Goal: Navigation & Orientation: Go to known website

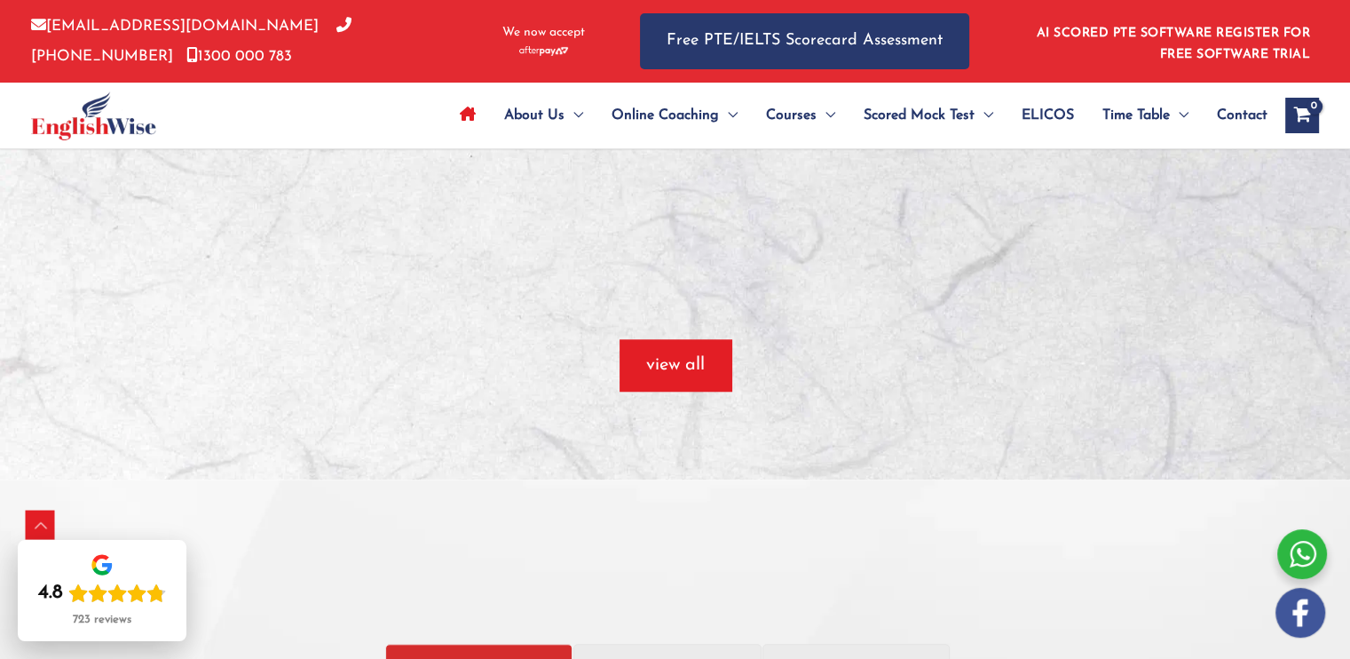
scroll to position [1545, 0]
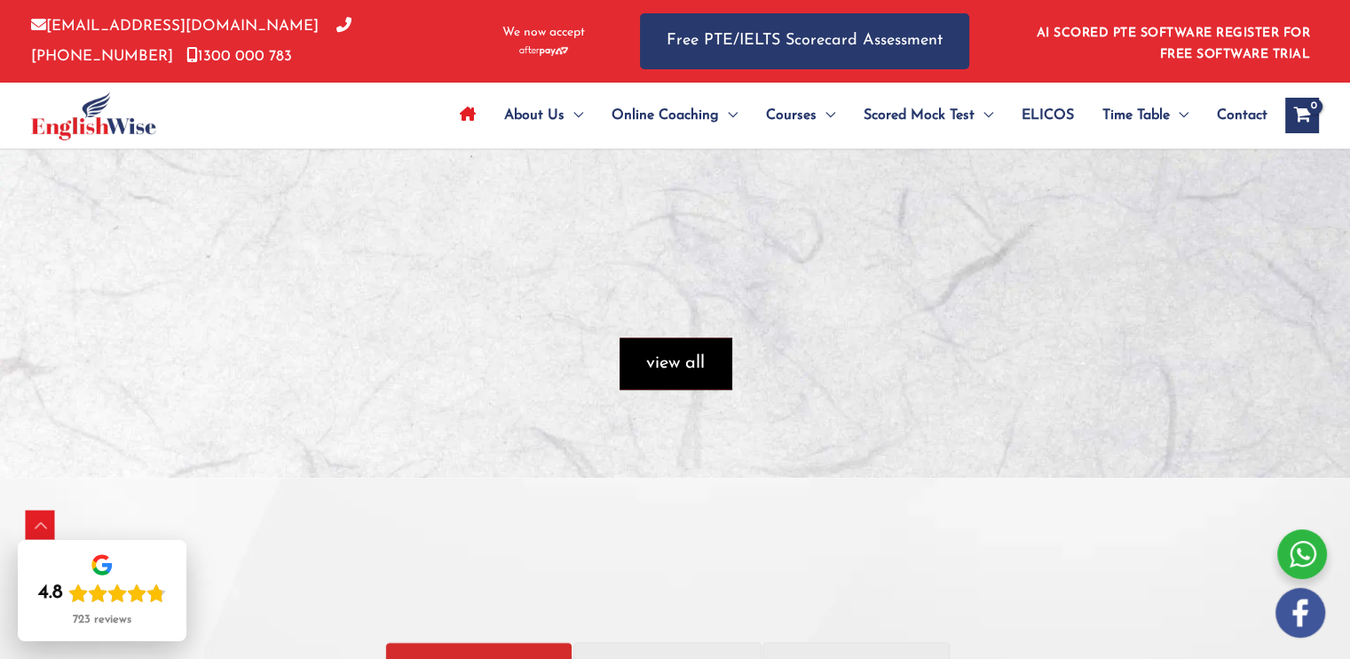
click at [723, 356] on span "button" at bounding box center [676, 362] width 112 height 51
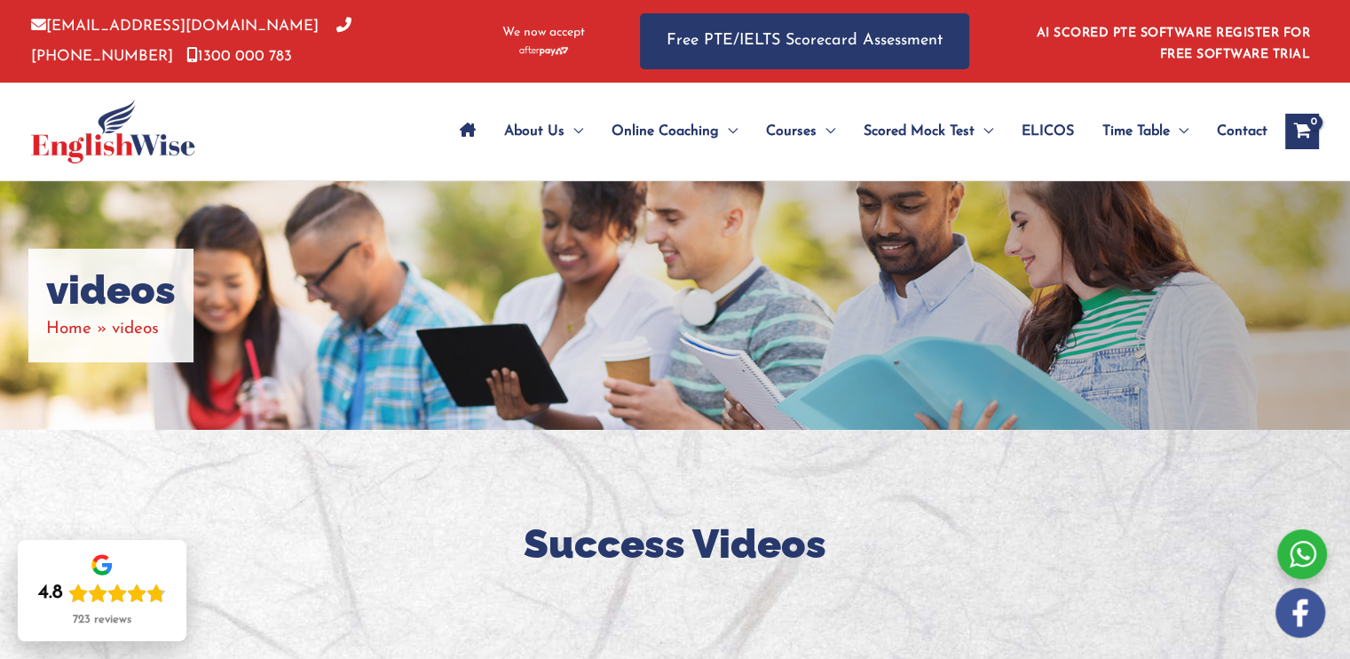
click at [470, 125] on icon "Site Navigation: Main Menu" at bounding box center [468, 130] width 16 height 14
